Goal: Task Accomplishment & Management: Manage account settings

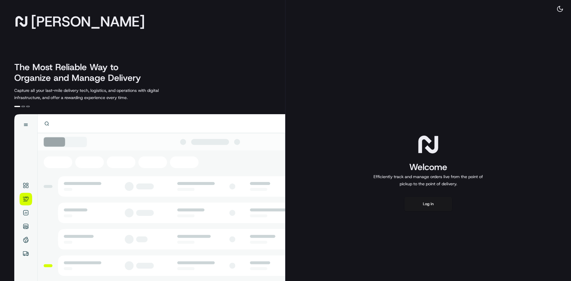
click at [442, 215] on div "Welcome Efficiently track and manage orders live from the point of pickup to th…" at bounding box center [429, 172] width 286 height 344
click at [440, 203] on button "Log in" at bounding box center [429, 204] width 48 height 14
